Goal: Obtain resource: Obtain resource

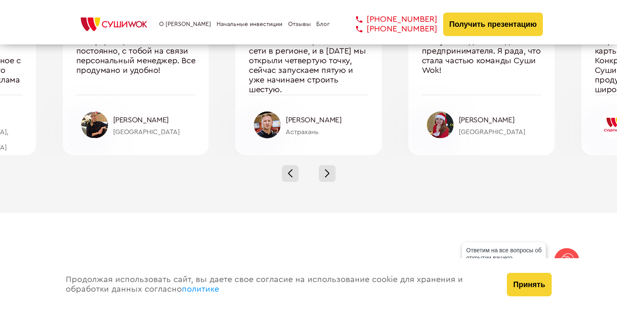
scroll to position [2851, 0]
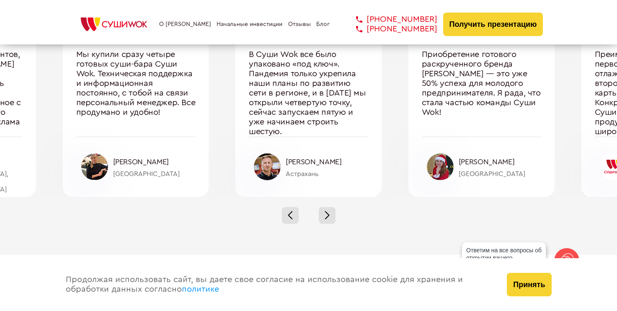
click at [248, 24] on link "Начальные инвестиции" at bounding box center [250, 24] width 66 height 7
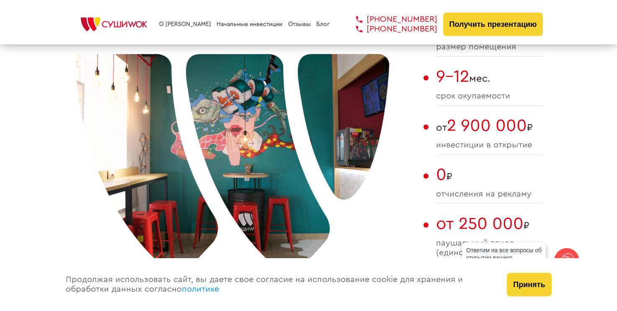
scroll to position [773, 0]
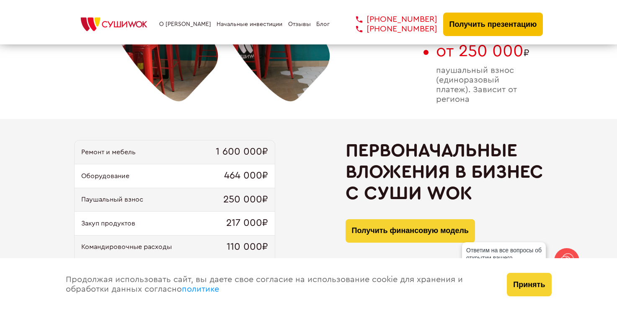
click at [486, 25] on button "Получить презентацию" at bounding box center [493, 24] width 100 height 23
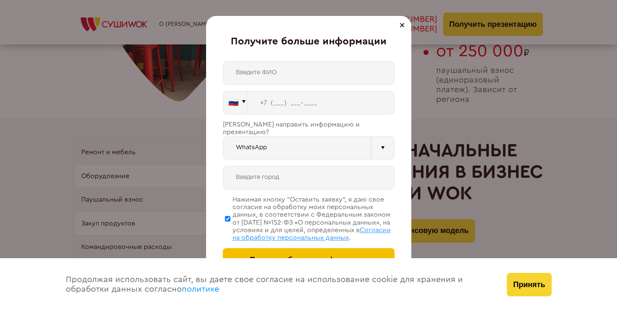
scroll to position [1445, 0]
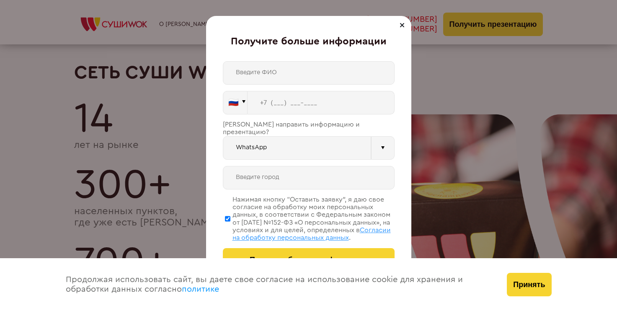
click at [271, 155] on div "🇷🇺 🇹🇷 🇧🇾 🇰🇬 🇰🇿 🇦🇿 🇦🇲 🇬🇪 🇷🇺 Vider" at bounding box center [309, 166] width 172 height 210
